Goal: Task Accomplishment & Management: Use online tool/utility

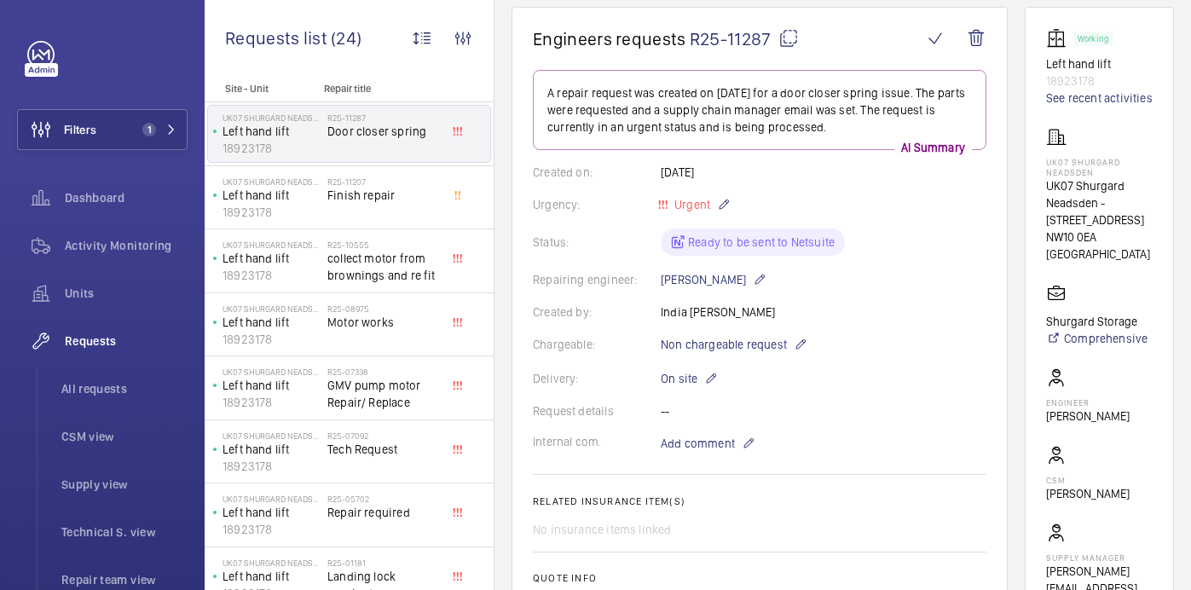
scroll to position [114, 0]
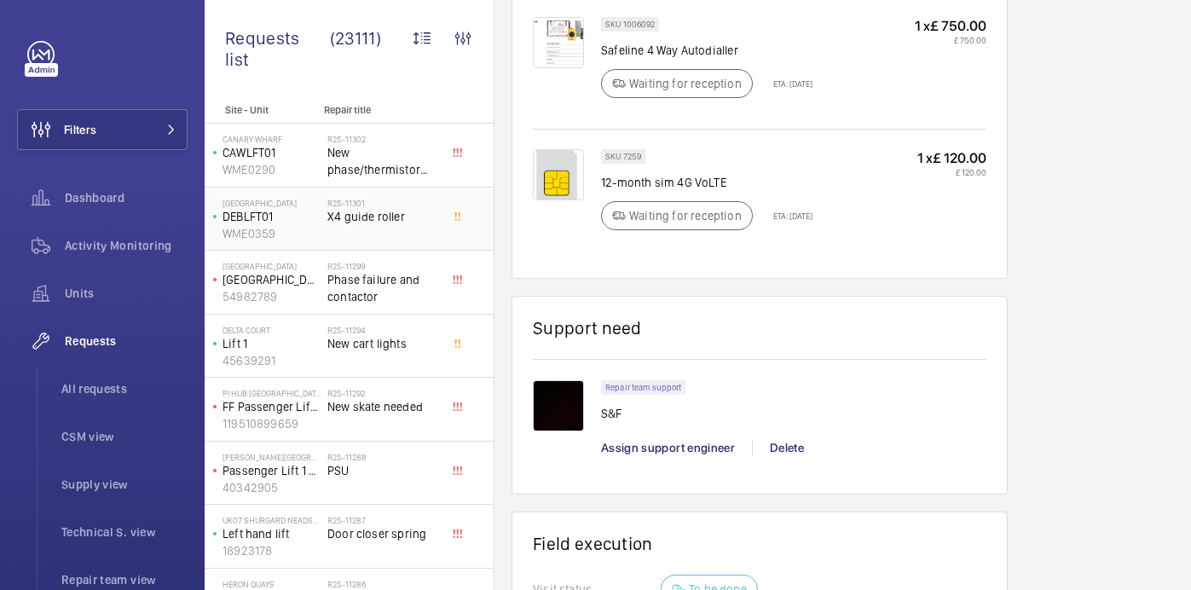
scroll to position [1064, 0]
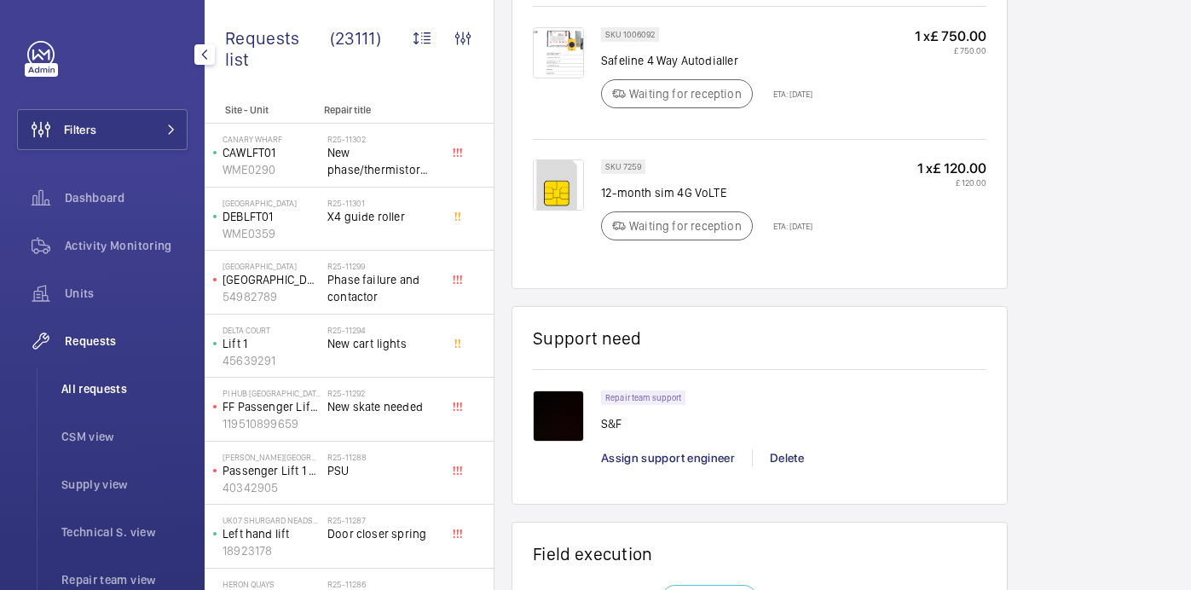
click at [124, 385] on span "All requests" at bounding box center [124, 388] width 126 height 17
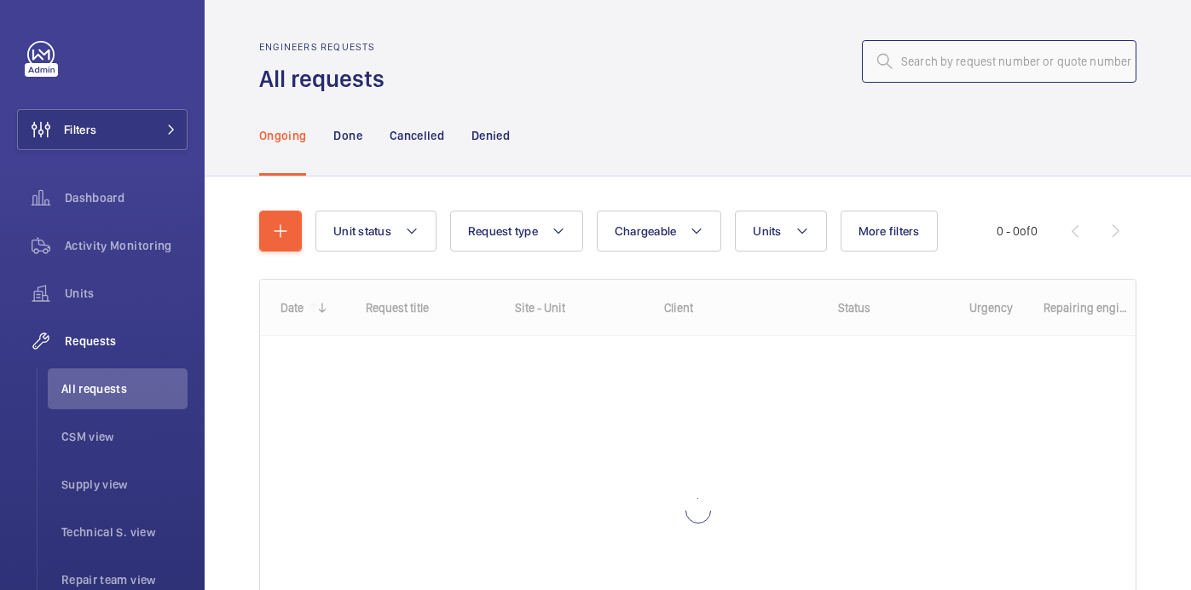
click at [936, 62] on input "text" at bounding box center [999, 61] width 274 height 43
paste input "5556748"
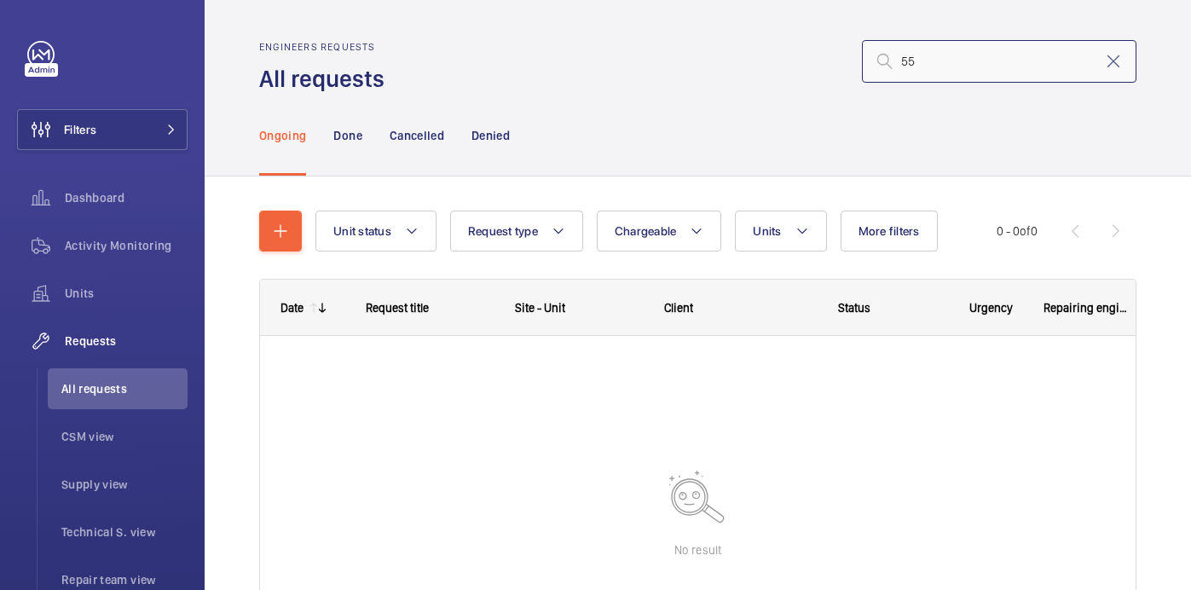
type input "5"
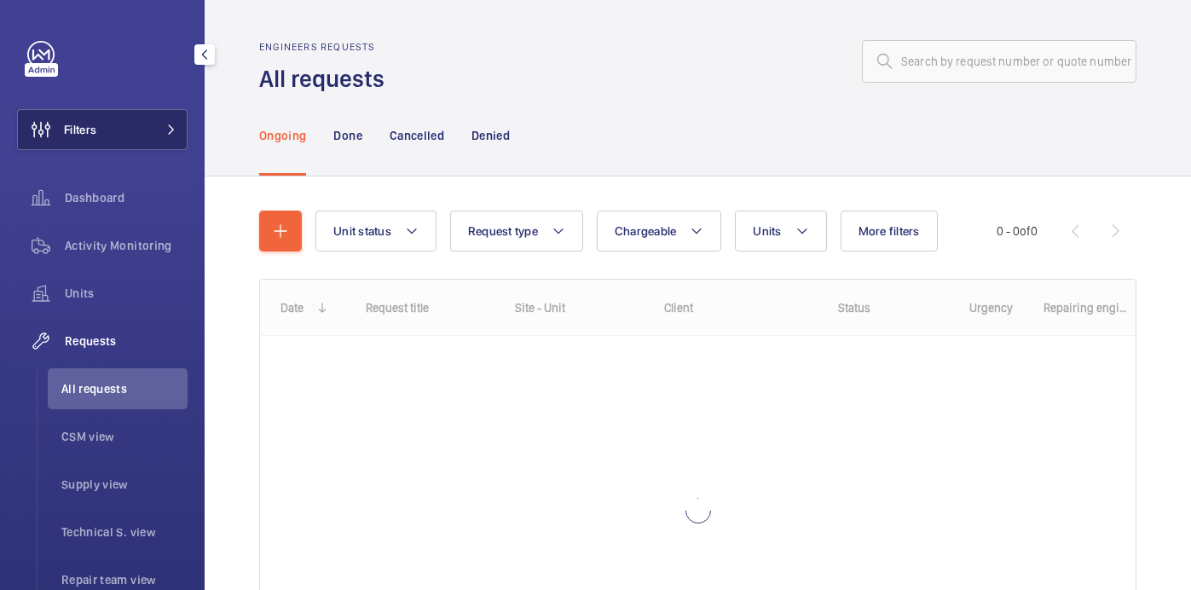
click at [145, 120] on button "Filters" at bounding box center [102, 129] width 170 height 41
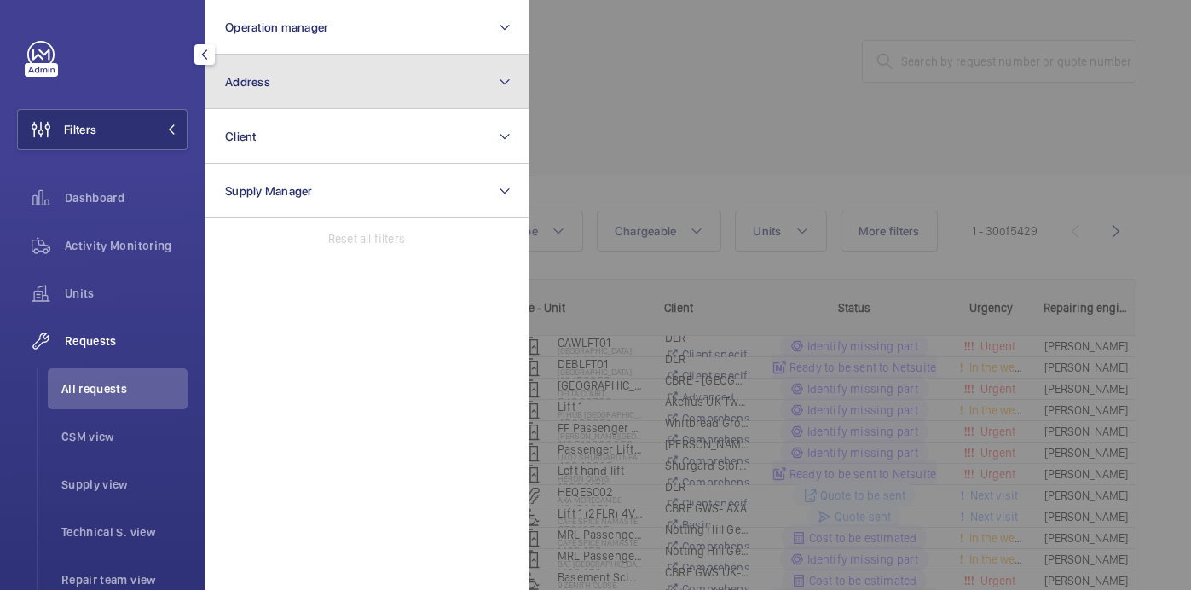
click at [339, 78] on button "Address" at bounding box center [367, 82] width 324 height 55
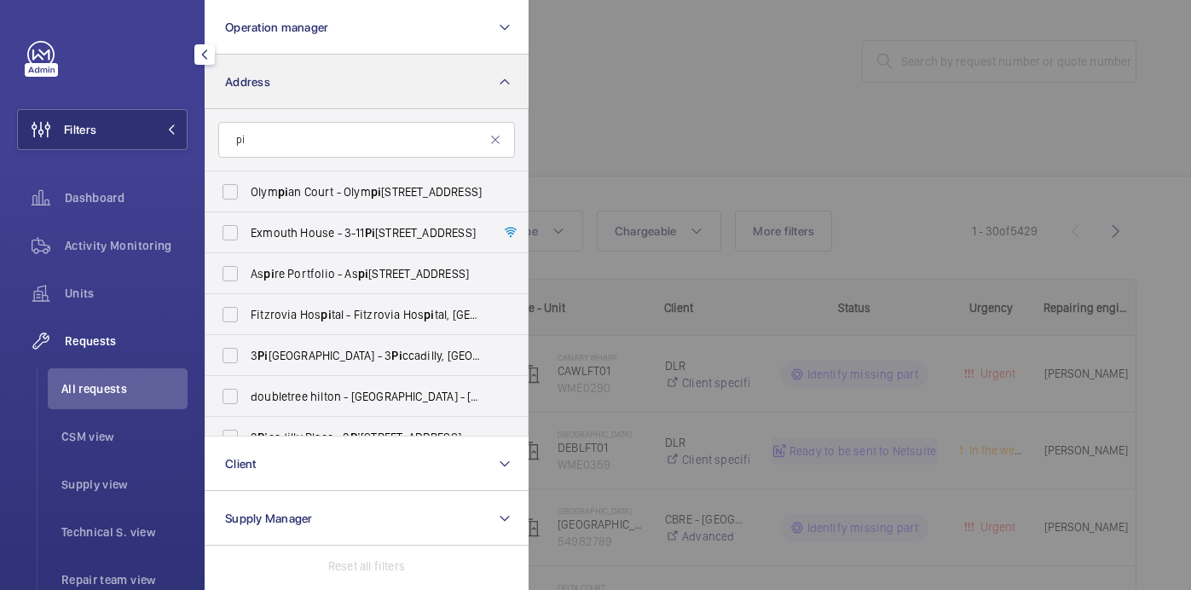
type input "p"
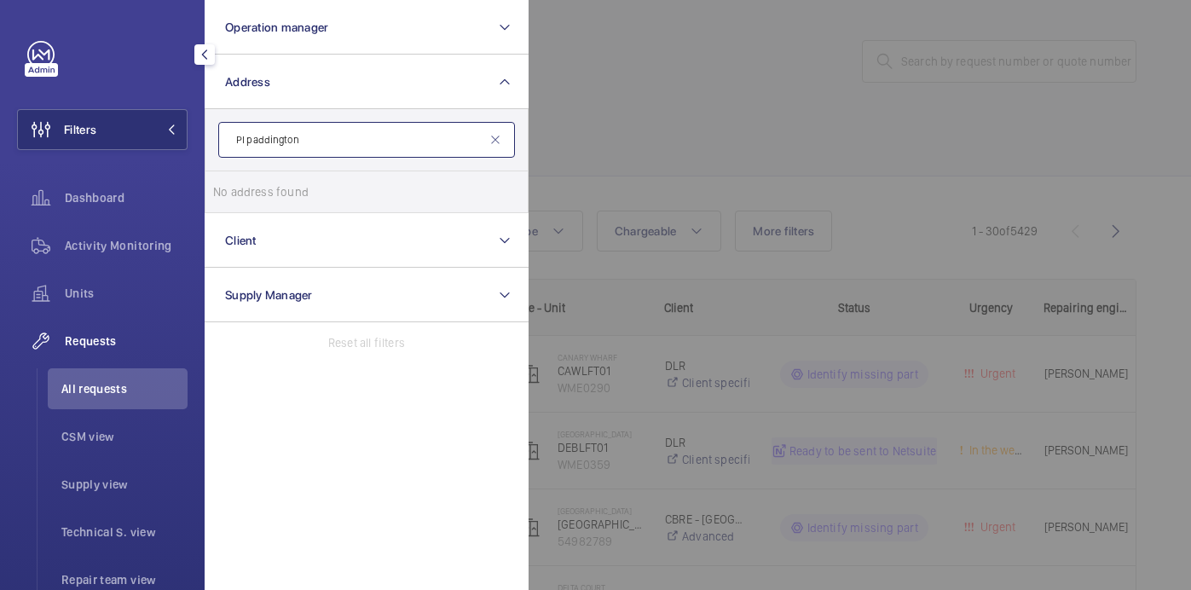
click at [245, 141] on input "PI paddington" at bounding box center [366, 140] width 297 height 36
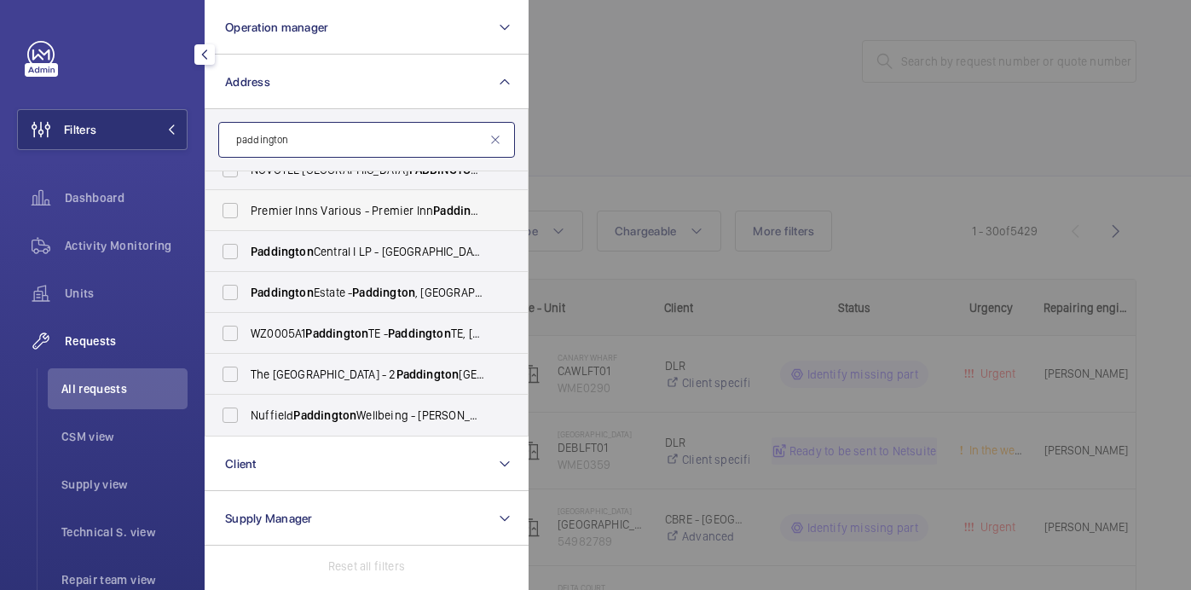
scroll to position [168, 0]
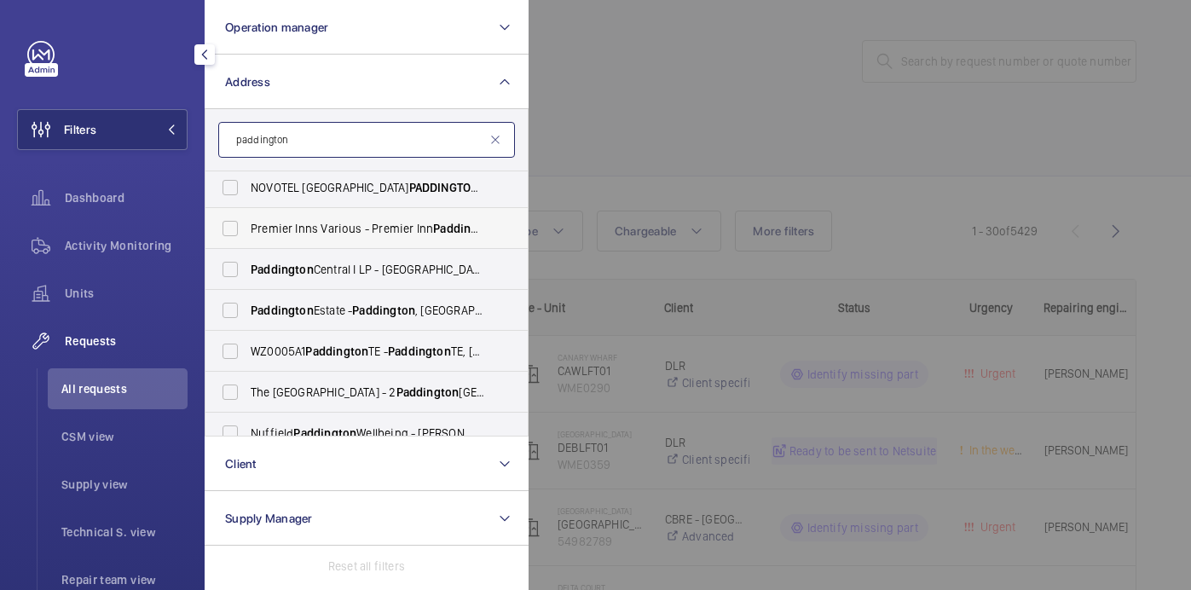
type input "paddington"
click at [327, 234] on span "Premier Inns Various - Premier Inn [GEOGRAPHIC_DATA] 1LF" at bounding box center [368, 228] width 234 height 17
click at [247, 234] on input "Premier Inns Various - Premier Inn [GEOGRAPHIC_DATA] 1LF" at bounding box center [230, 228] width 34 height 34
checkbox input "true"
click at [655, 119] on div at bounding box center [1123, 295] width 1191 height 590
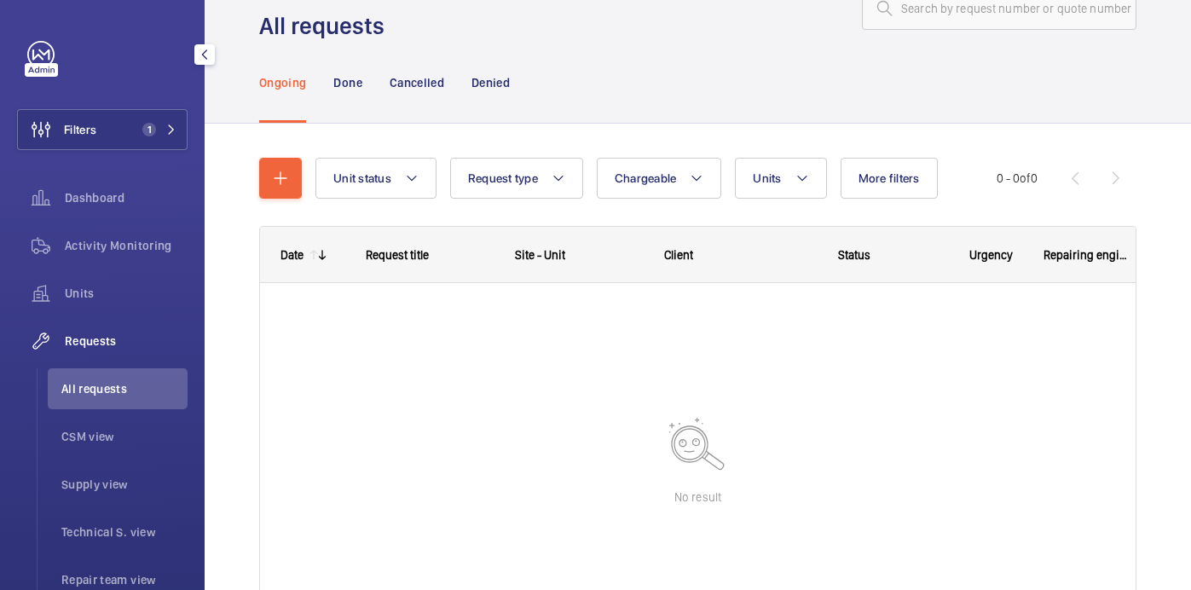
scroll to position [56, 0]
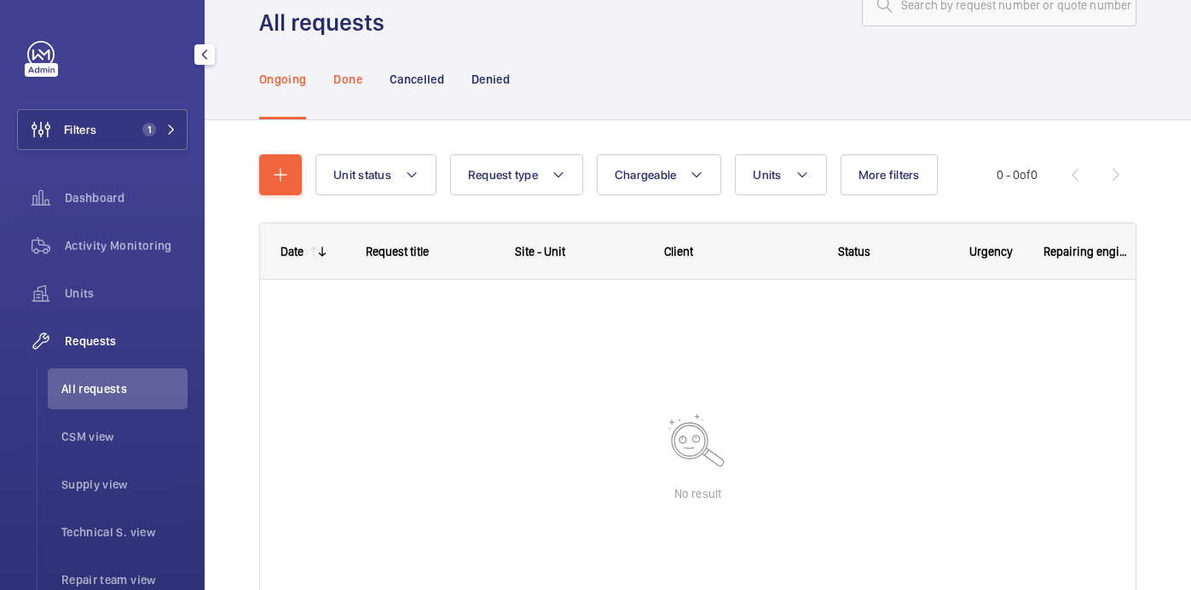
click at [349, 97] on div "Done" at bounding box center [347, 78] width 28 height 81
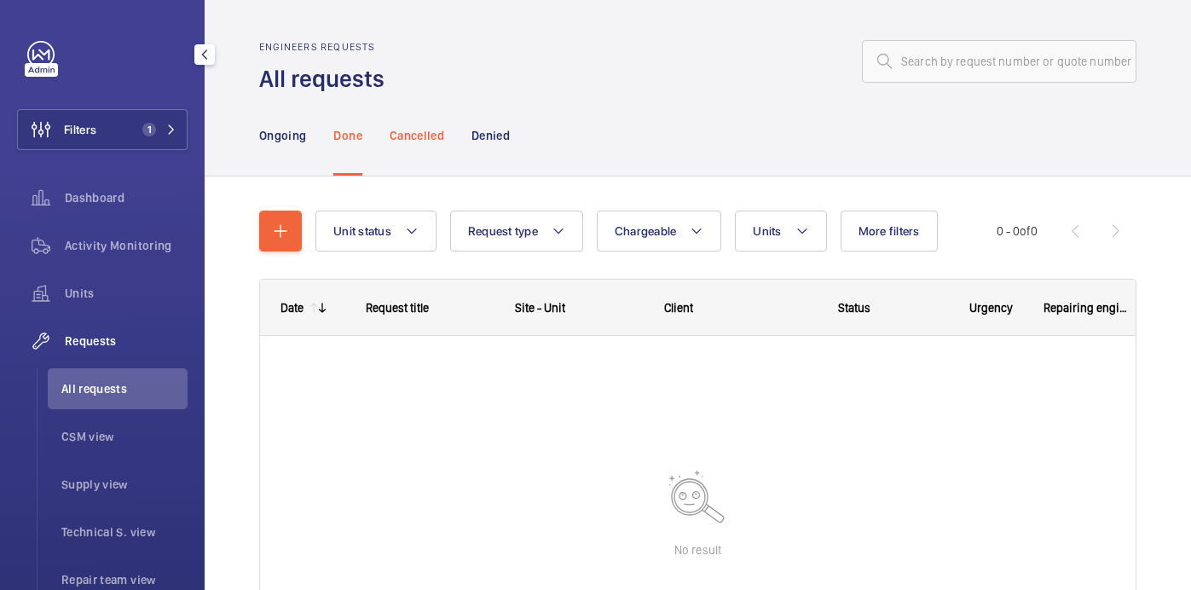
click at [427, 124] on div "Cancelled" at bounding box center [416, 135] width 55 height 81
click at [499, 141] on p "Denied" at bounding box center [490, 135] width 38 height 17
